Goal: Contribute content: Contribute content

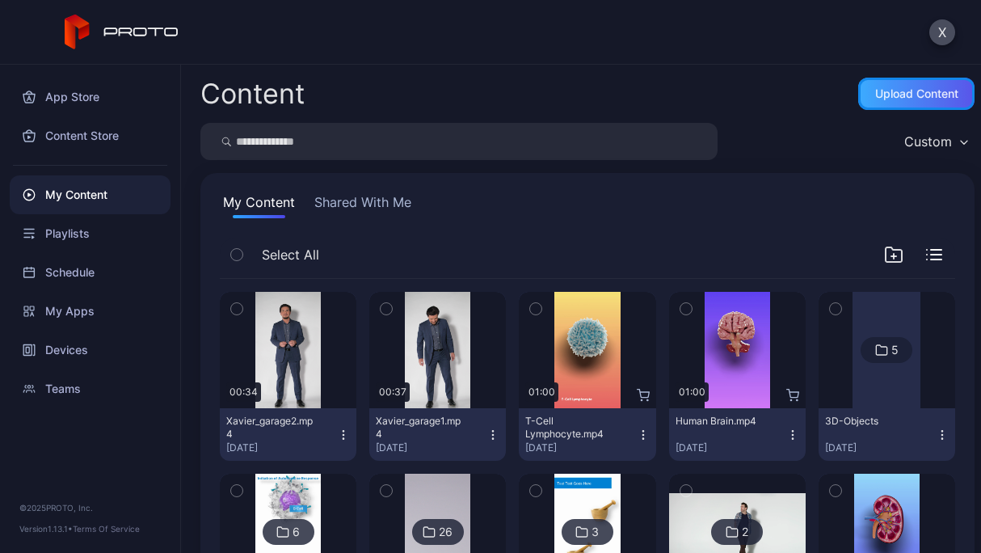
click at [886, 95] on div "Upload Content" at bounding box center [916, 93] width 83 height 13
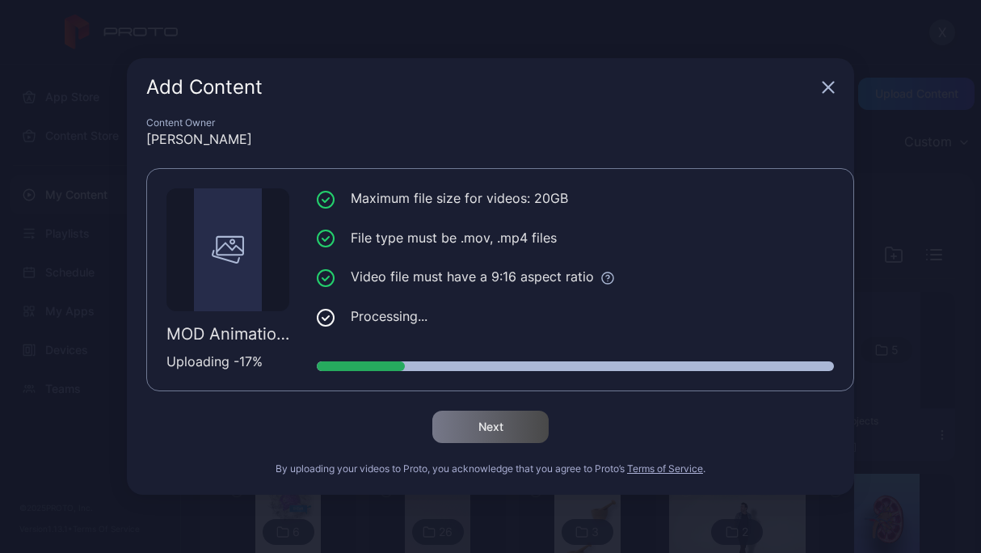
click at [622, 250] on ul "Maximum file size for videos: 20GB File type must be .mov, .mp4 files Video fil…" at bounding box center [575, 257] width 517 height 138
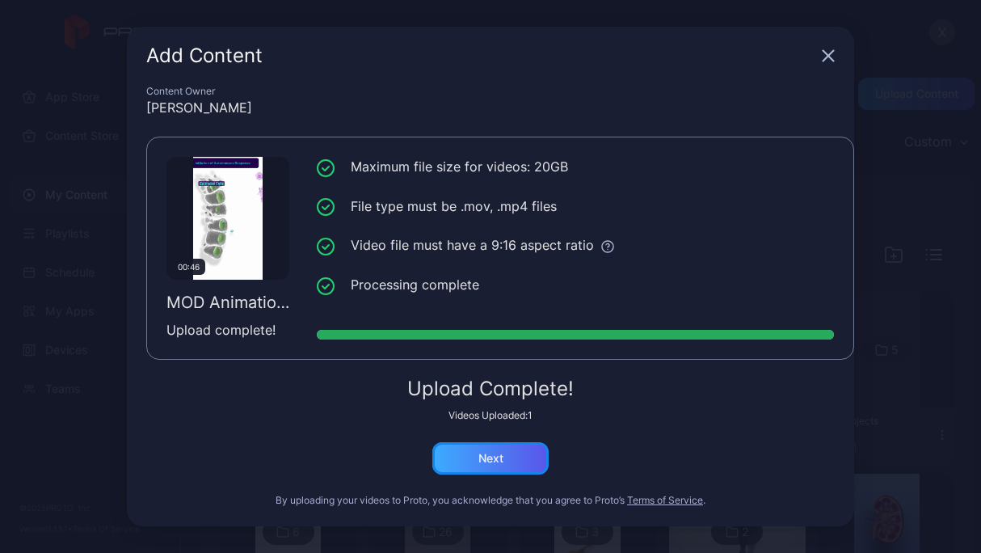
drag, startPoint x: 509, startPoint y: 452, endPoint x: 492, endPoint y: 464, distance: 20.9
click at [492, 464] on button "Next" at bounding box center [490, 458] width 116 height 32
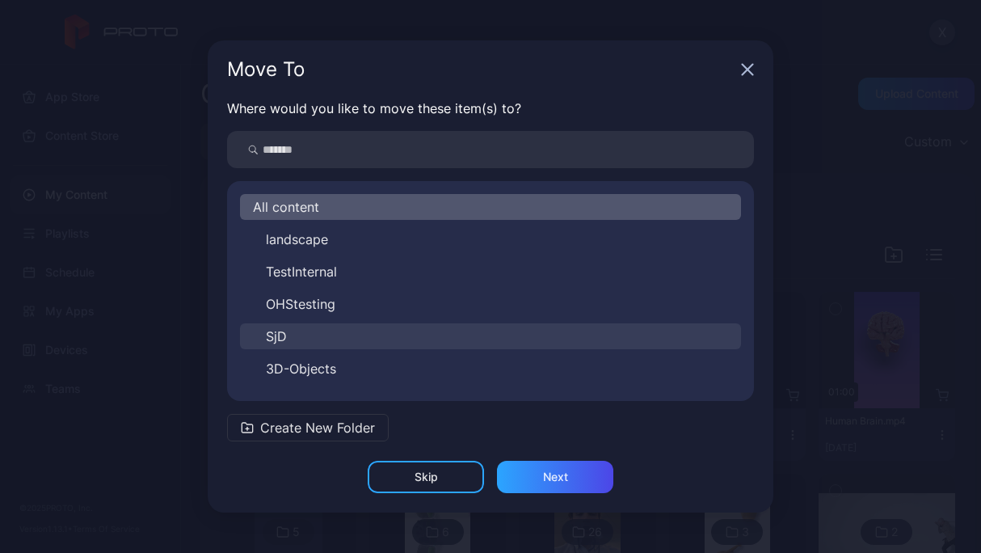
click at [304, 336] on button "SjD" at bounding box center [490, 336] width 501 height 26
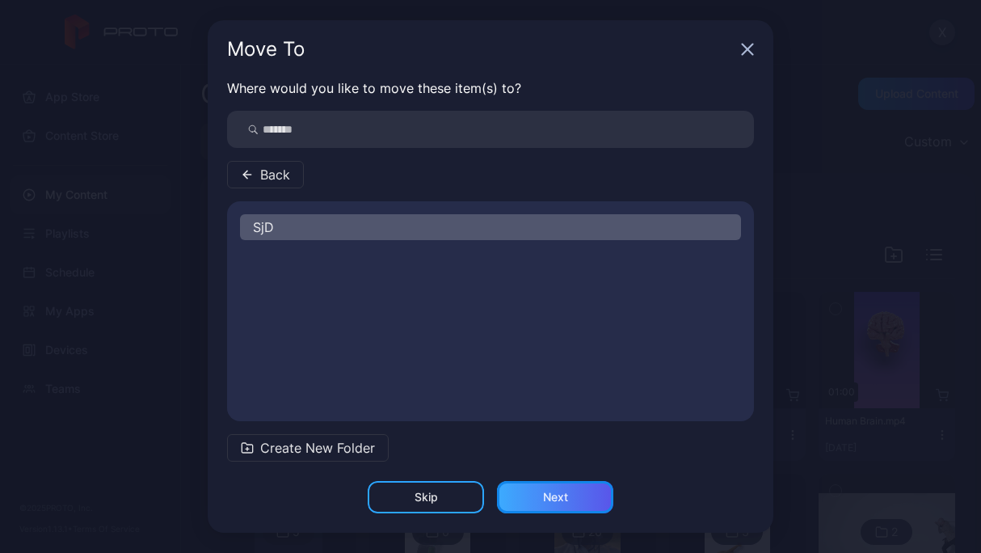
click at [552, 507] on div "Next" at bounding box center [555, 497] width 116 height 32
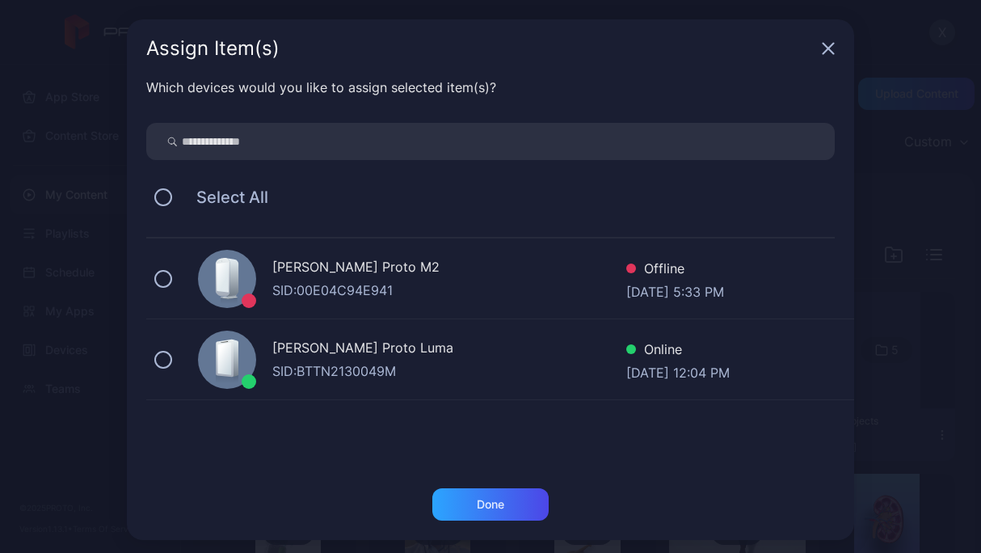
click at [409, 361] on div "SID: BTTN2130049M" at bounding box center [449, 370] width 354 height 19
click at [462, 501] on div "Done" at bounding box center [490, 504] width 116 height 32
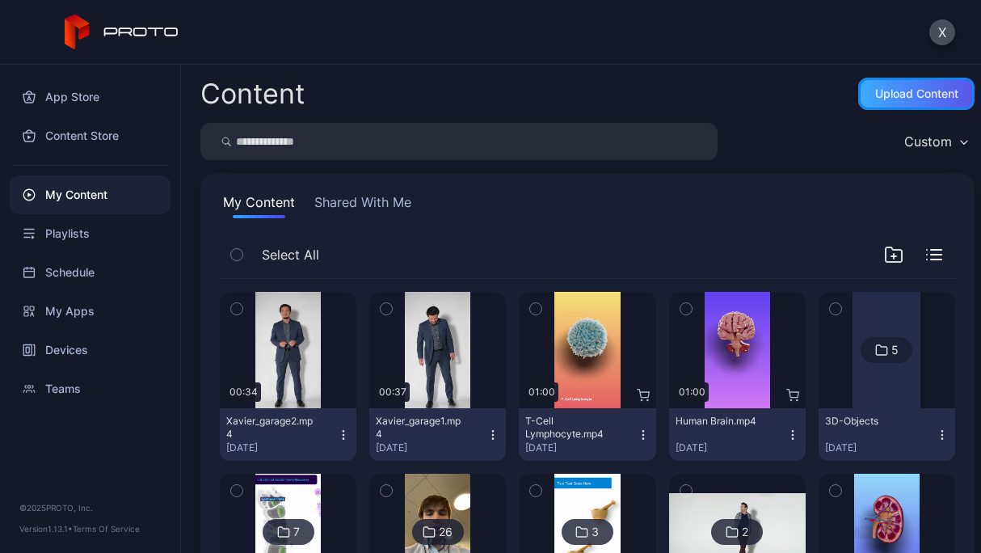
click at [899, 103] on div "Upload Content" at bounding box center [916, 94] width 116 height 32
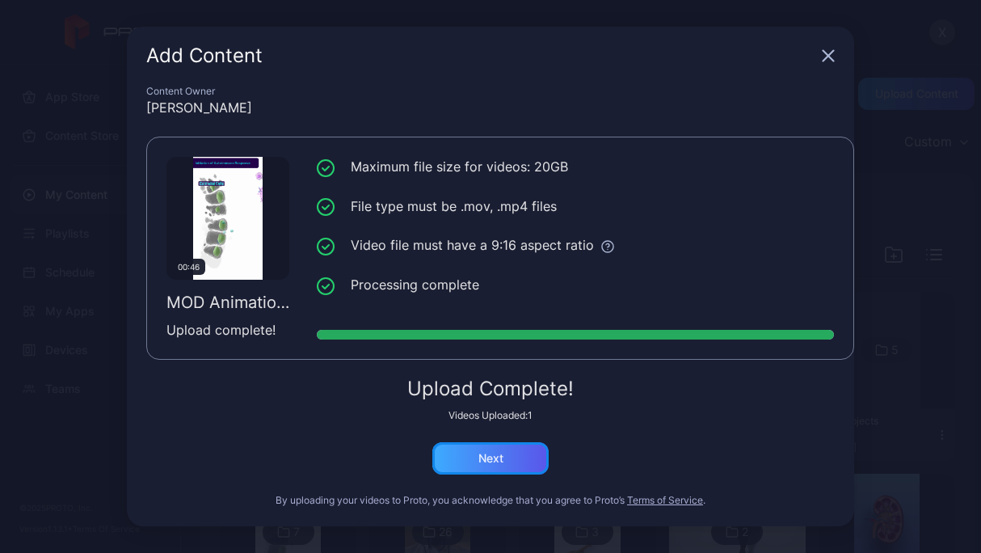
click at [503, 460] on div "Next" at bounding box center [490, 458] width 116 height 32
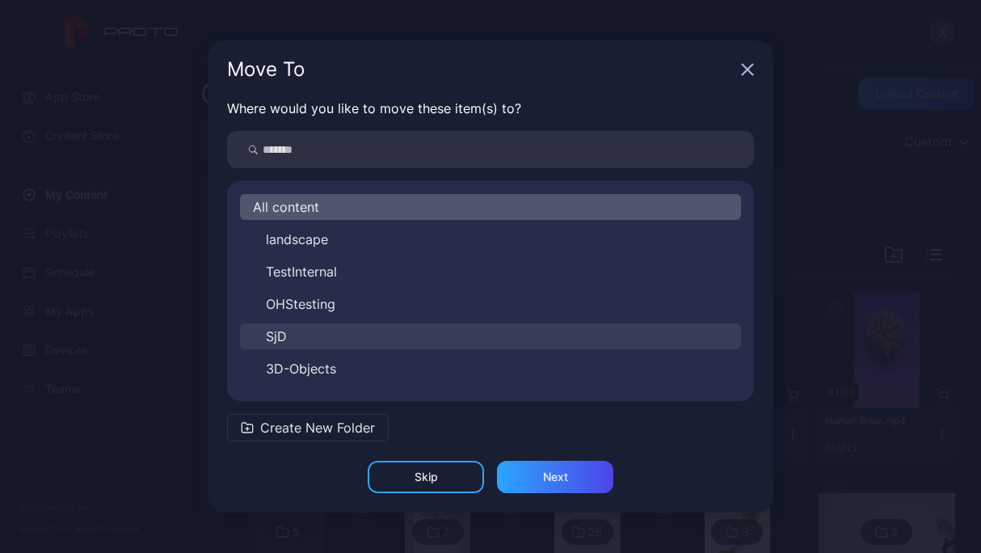
click at [366, 339] on button "SjD" at bounding box center [490, 336] width 501 height 26
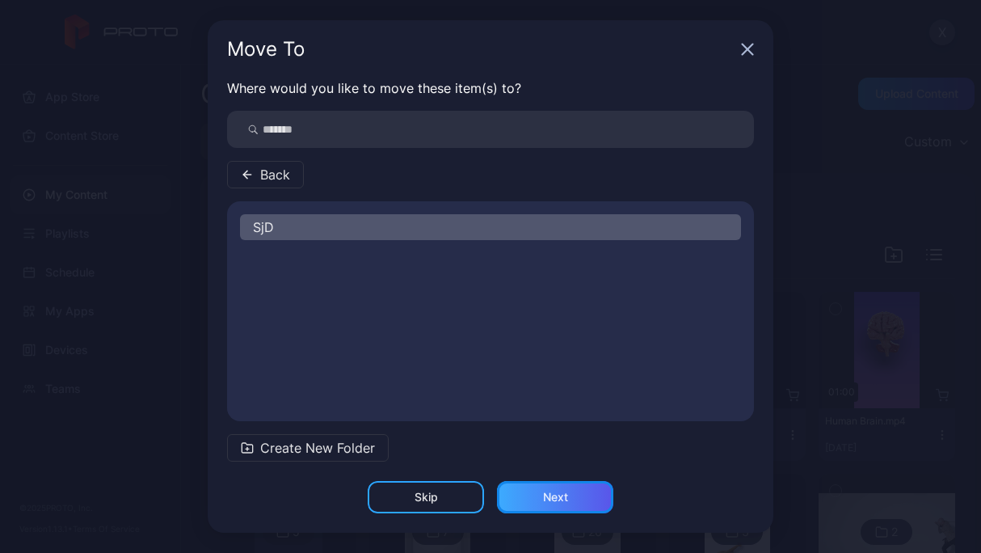
click at [527, 490] on div "Next" at bounding box center [555, 497] width 116 height 32
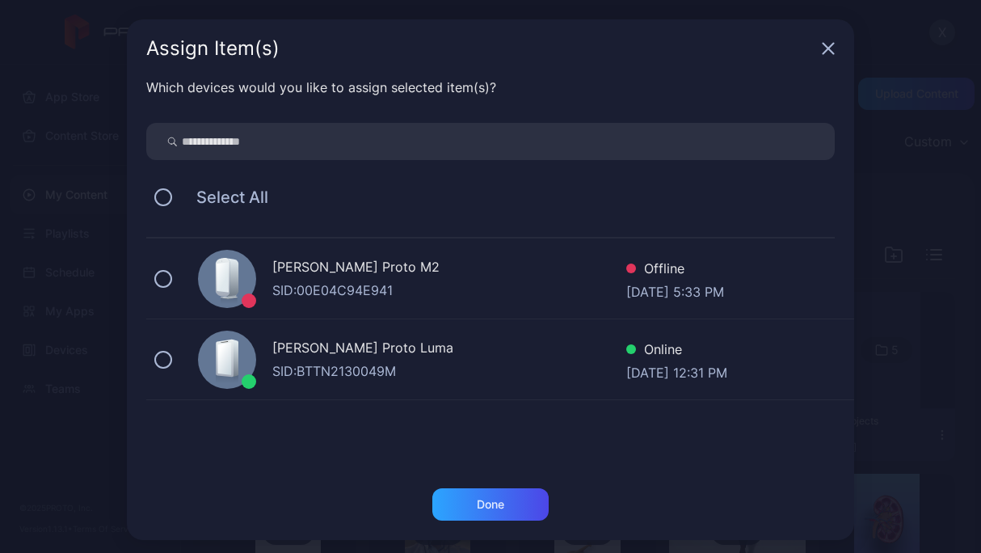
click at [403, 363] on div "SID: BTTN2130049M" at bounding box center [449, 370] width 354 height 19
click at [477, 499] on div "Done" at bounding box center [490, 504] width 27 height 13
